Goal: Navigation & Orientation: Find specific page/section

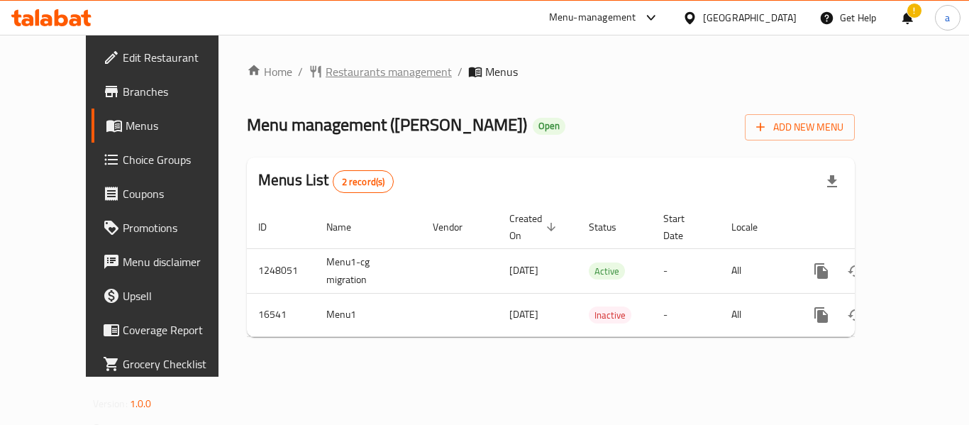
drag, startPoint x: 0, startPoint y: 0, endPoint x: 326, endPoint y: 82, distance: 335.7
click at [326, 80] on span "Restaurants management" at bounding box center [389, 71] width 126 height 17
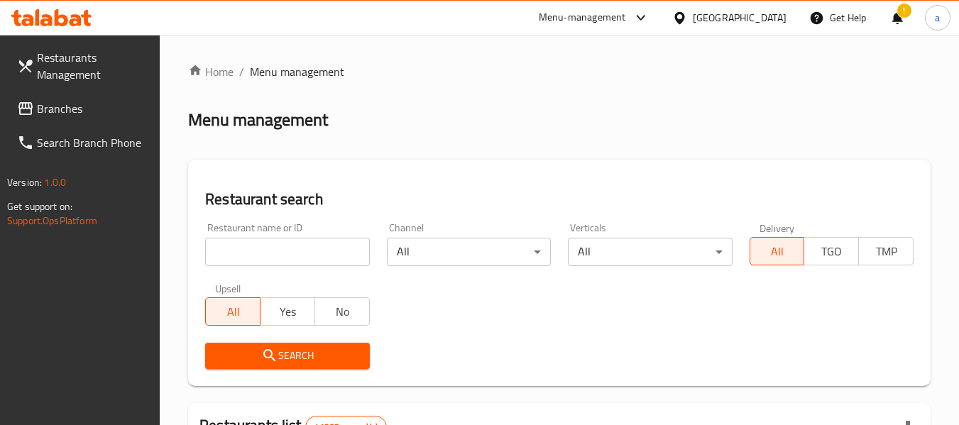
drag, startPoint x: 49, startPoint y: 105, endPoint x: 2, endPoint y: 124, distance: 50.6
click at [49, 105] on span "Branches" at bounding box center [93, 108] width 112 height 17
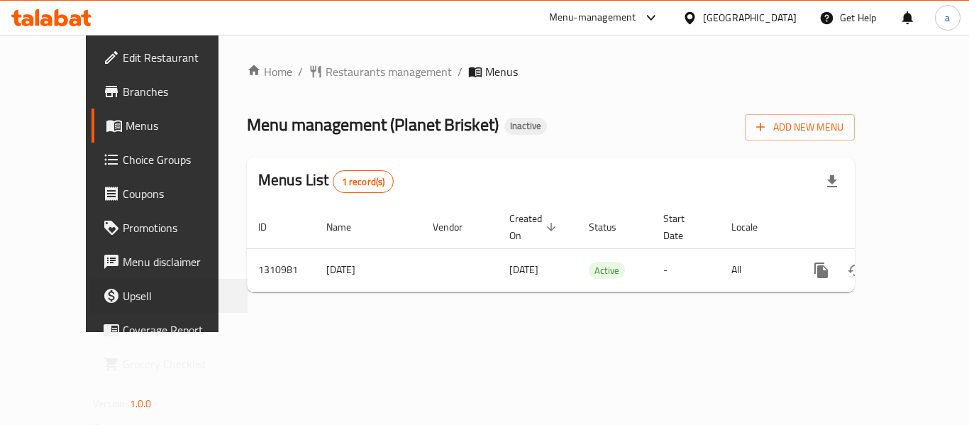
drag, startPoint x: 1, startPoint y: 304, endPoint x: 0, endPoint y: 278, distance: 26.3
click at [75, 275] on ul "Edit Restaurant Branches Menus Choice Groups Coupons Promotions Menu disclaimer…" at bounding box center [161, 210] width 172 height 341
